Goal: Contribute content: Add original content to the website for others to see

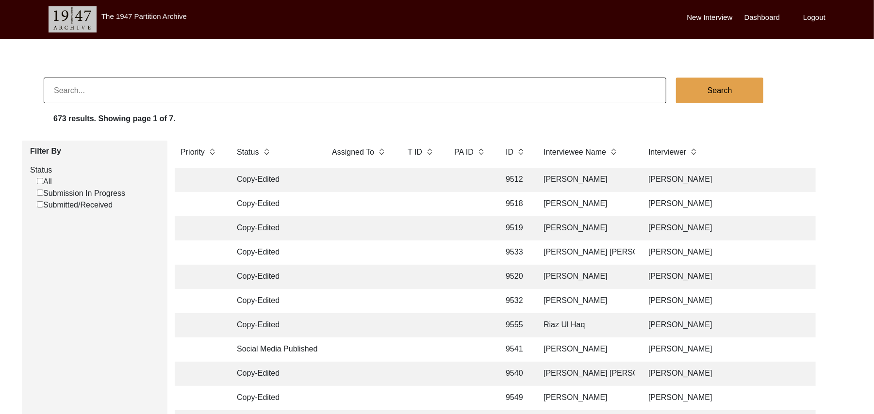
click at [39, 193] on input "Submission In Progress" at bounding box center [40, 193] width 6 height 6
checkbox input "false"
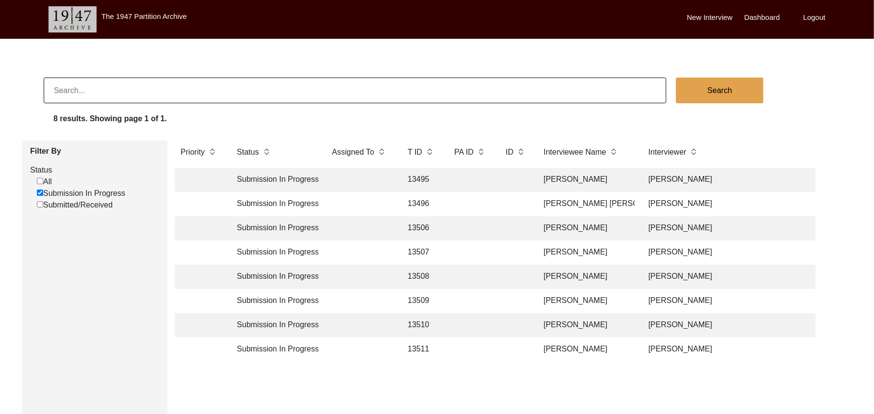
click at [425, 179] on td "13495" at bounding box center [421, 180] width 39 height 24
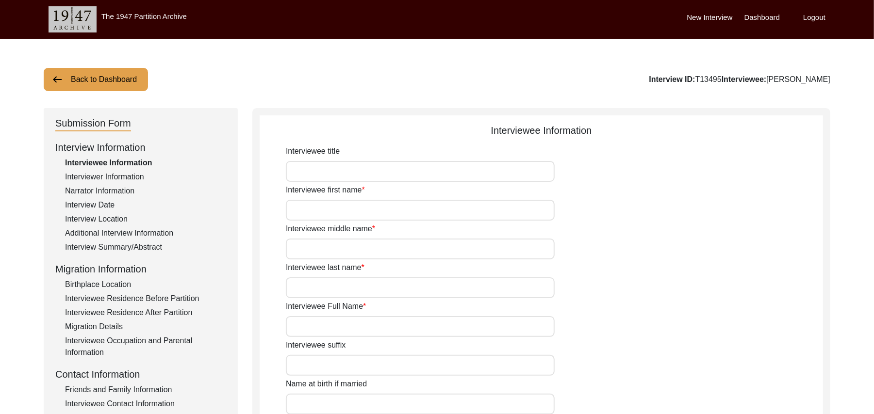
type input "Mr"
type input "Rehmat"
type input "[PERSON_NAME]"
type input "Mehr"
type input "[PERSON_NAME]"
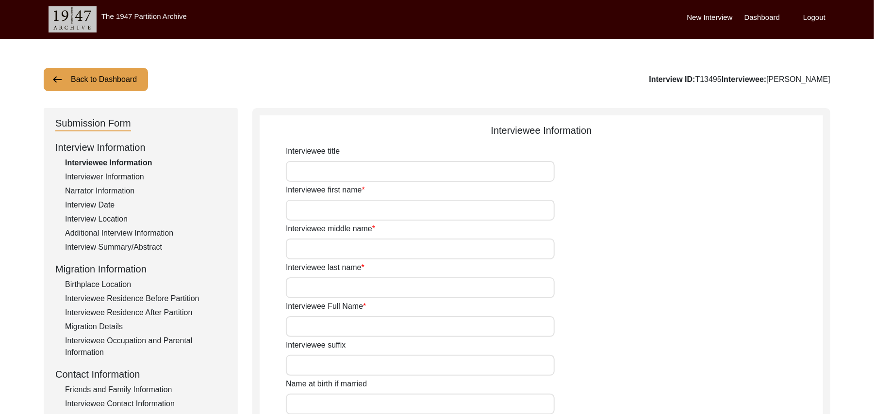
type input "N/A"
type input "[PERSON_NAME]"
type input "1923"
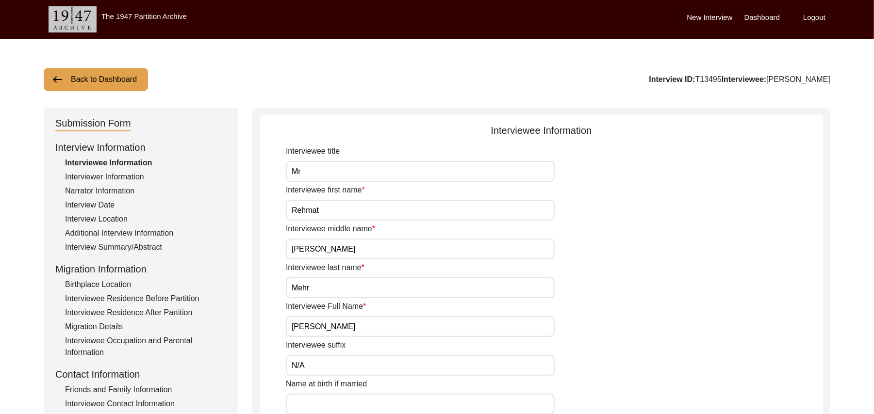
type input "102 Years"
type input "[DEMOGRAPHIC_DATA]"
type input "N/A"
type textarea "N/A"
type input "Punjabi"
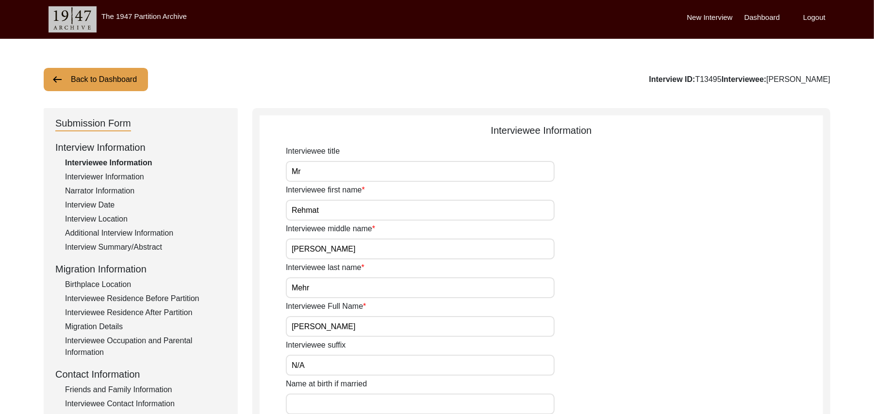
type input "Malwai"
type input "[DEMOGRAPHIC_DATA]"
type input "Araein"
click at [158, 246] on div "Interview Summary/Abstract" at bounding box center [145, 248] width 161 height 12
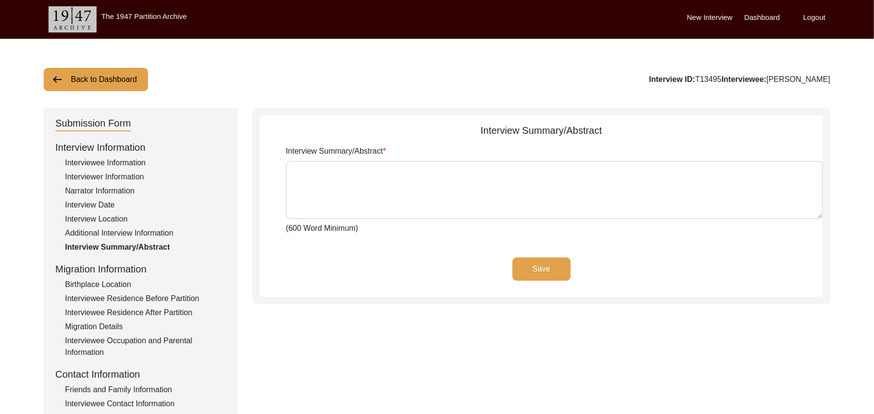
click at [325, 193] on textarea "Interview Summary/Abstract" at bounding box center [554, 190] width 537 height 58
paste textarea "[PERSON_NAME] [PERSON_NAME] [PERSON_NAME] Son of [PERSON_NAME], Araien, was bor…"
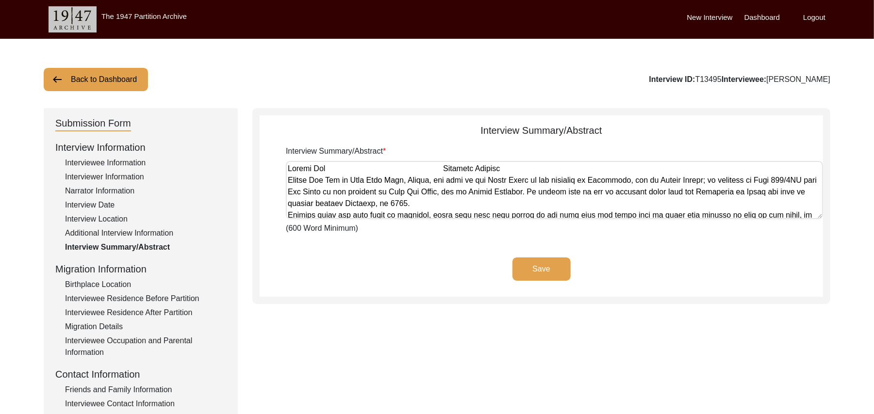
scroll to position [909, 0]
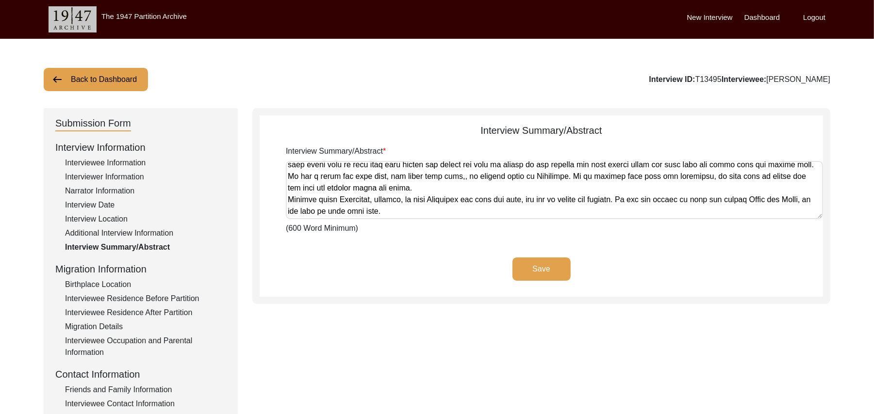
type textarea "[PERSON_NAME] [PERSON_NAME] [PERSON_NAME] Son of [PERSON_NAME], Araien, was bor…"
click at [534, 269] on button "Save" at bounding box center [541, 269] width 58 height 23
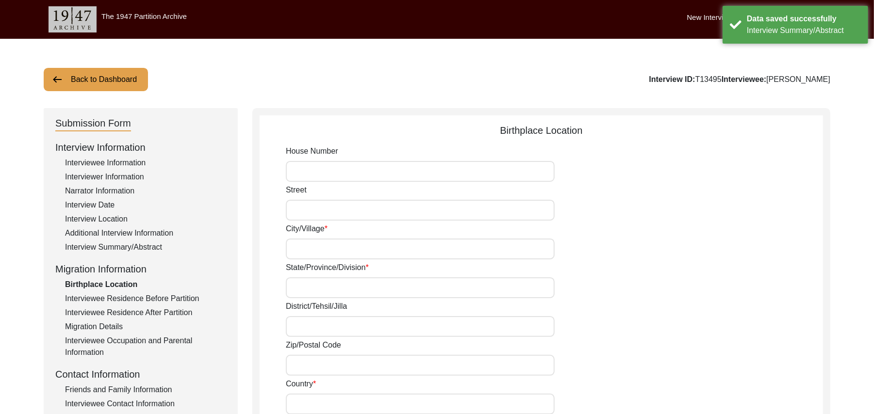
type input "N/A"
type input "[PERSON_NAME]"
type input "[GEOGRAPHIC_DATA]"
type input "[GEOGRAPHIC_DATA]/ [GEOGRAPHIC_DATA]"
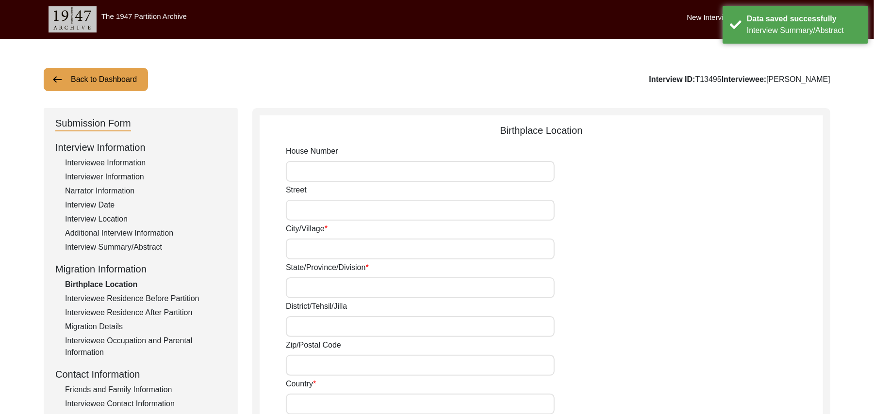
type input "add"
type input "[GEOGRAPHIC_DATA]"
type input "Naawan shehr"
type input "[PERSON_NAME], [GEOGRAPHIC_DATA], [GEOGRAPHIC_DATA]"
type input "N/A"
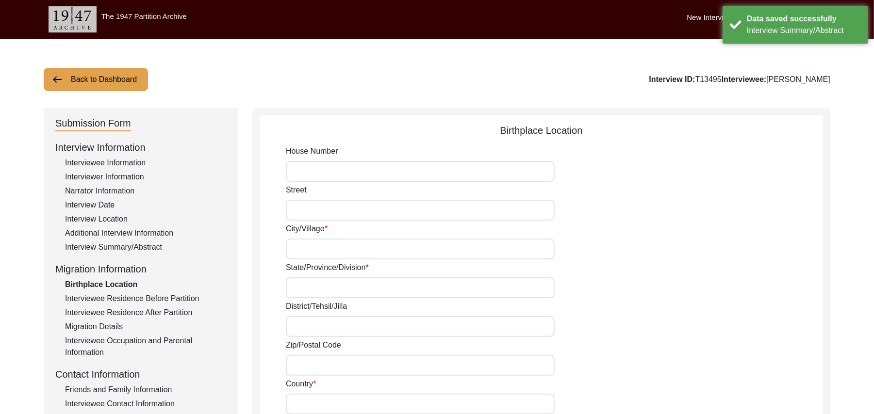
type input "N/A"
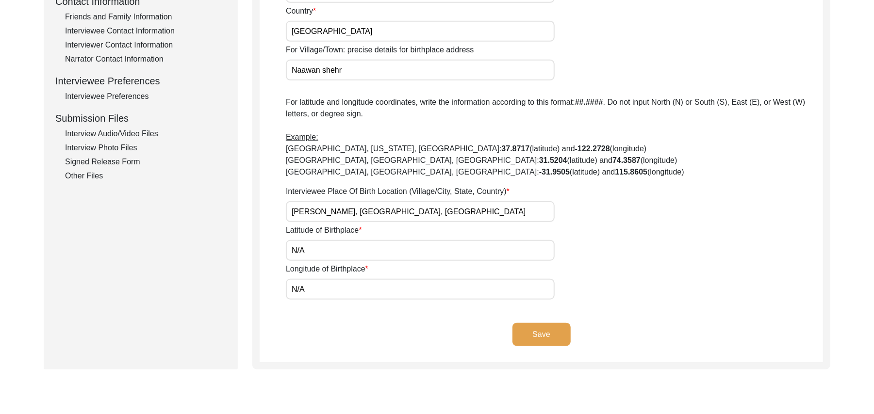
scroll to position [385, 0]
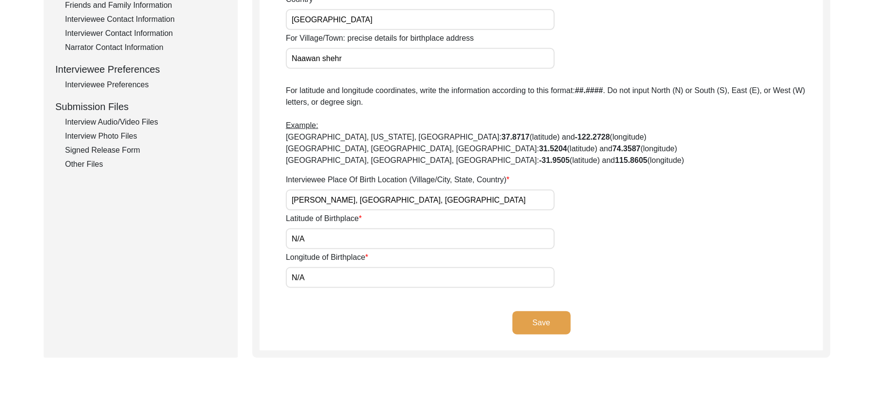
click at [148, 117] on div "Interview Audio/Video Files" at bounding box center [145, 122] width 161 height 12
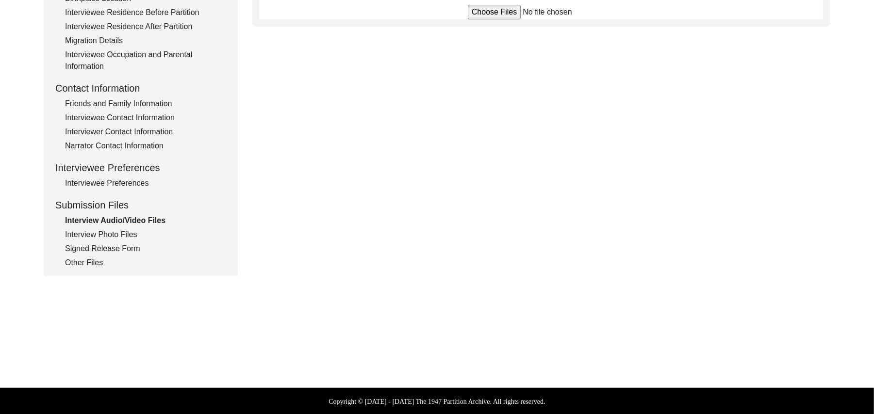
scroll to position [375, 0]
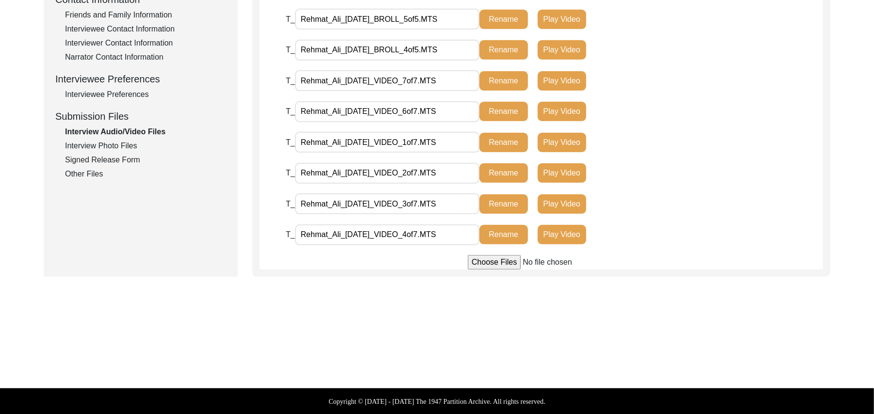
click at [499, 263] on input "file" at bounding box center [541, 262] width 147 height 15
type input "C:\fakepath\Rehmat_Ali_[DATE]_VIDEO_5of7.MTS"
